Goal: Find contact information: Find contact information

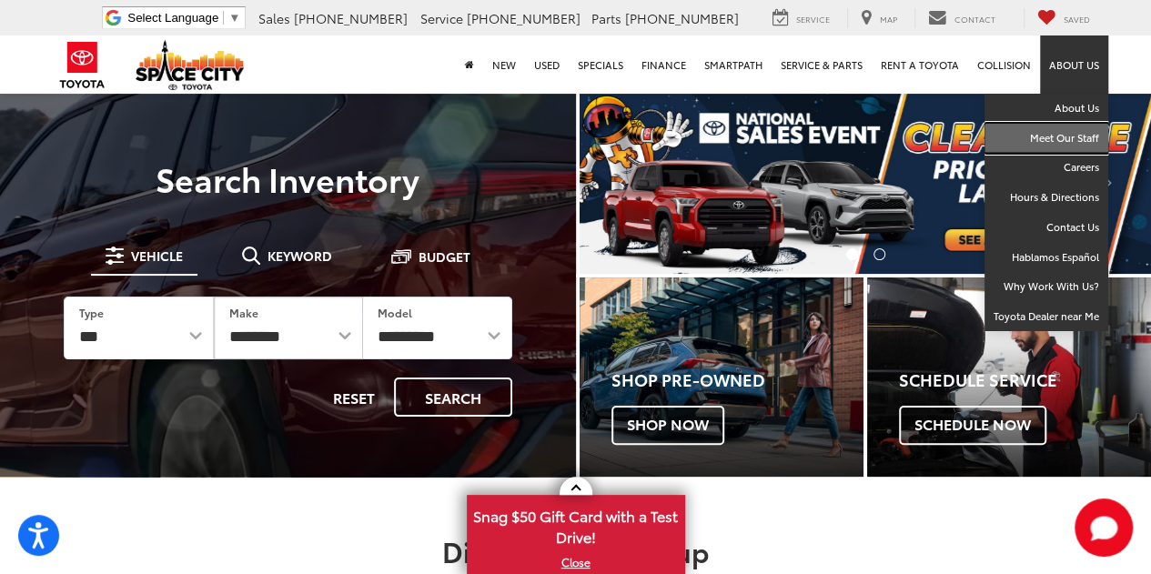
click at [1076, 136] on link "Meet Our Staff" at bounding box center [1047, 139] width 124 height 30
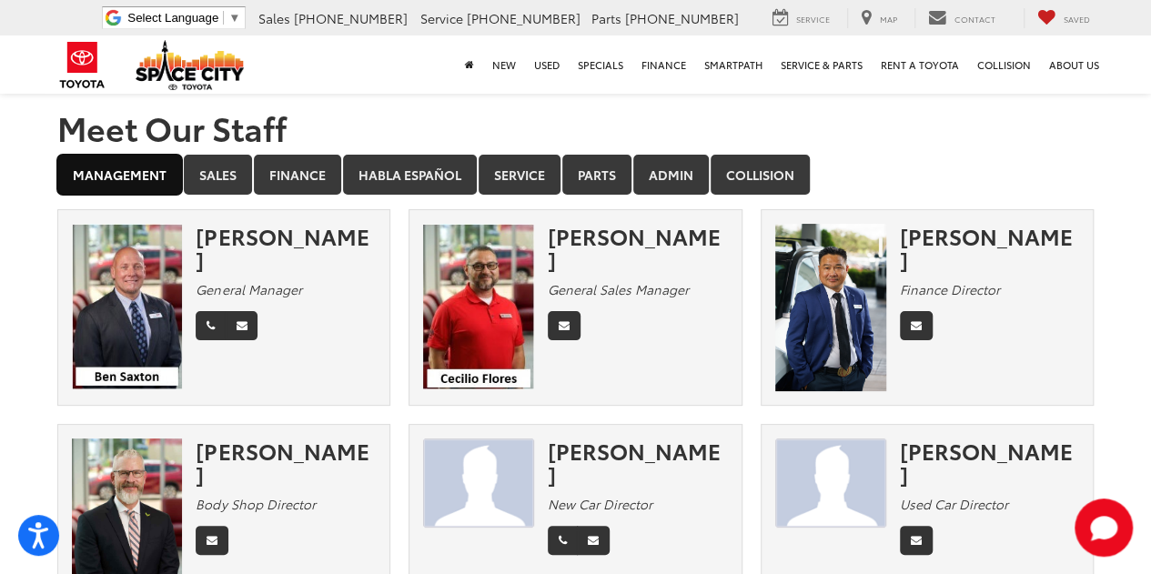
click at [126, 174] on link "Management" at bounding box center [119, 175] width 125 height 40
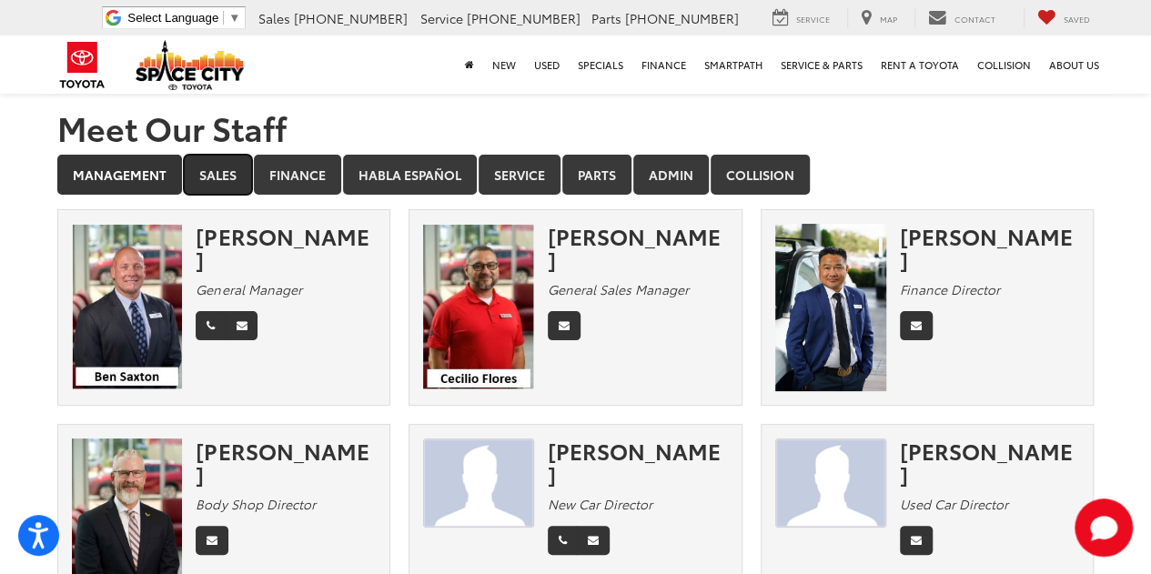
click at [208, 165] on link "Sales" at bounding box center [218, 175] width 68 height 40
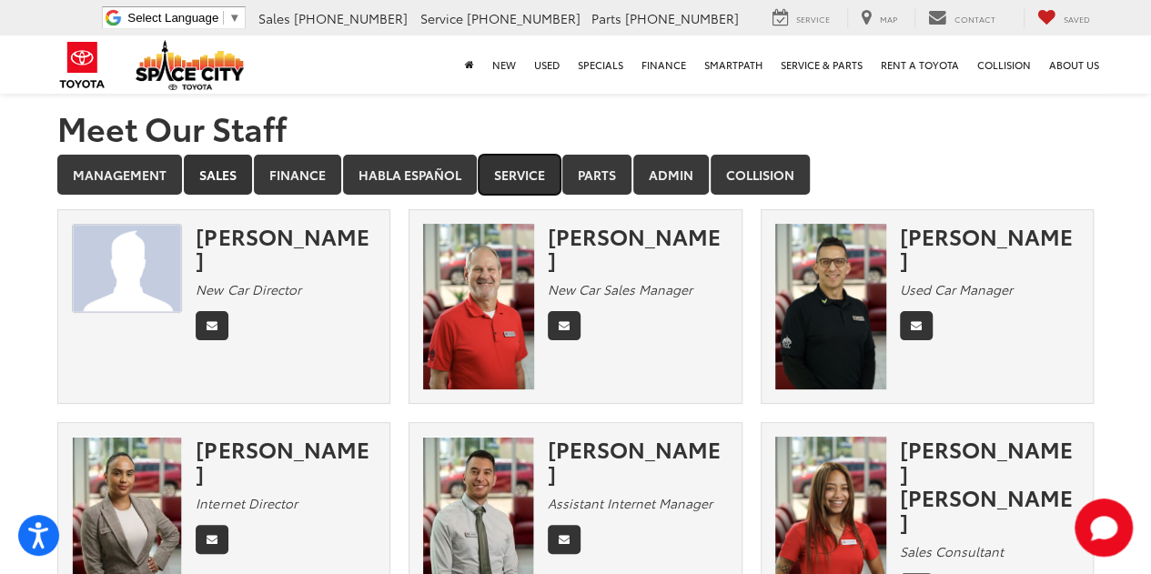
click at [504, 167] on link "Service" at bounding box center [520, 175] width 82 height 40
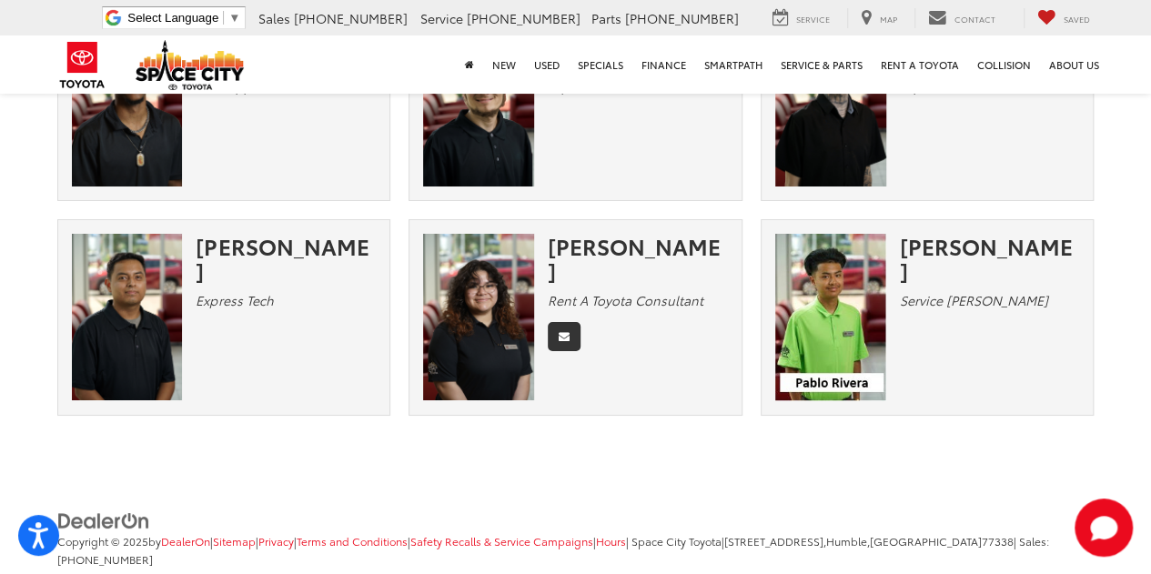
scroll to position [3238, 0]
